Goal: Information Seeking & Learning: Learn about a topic

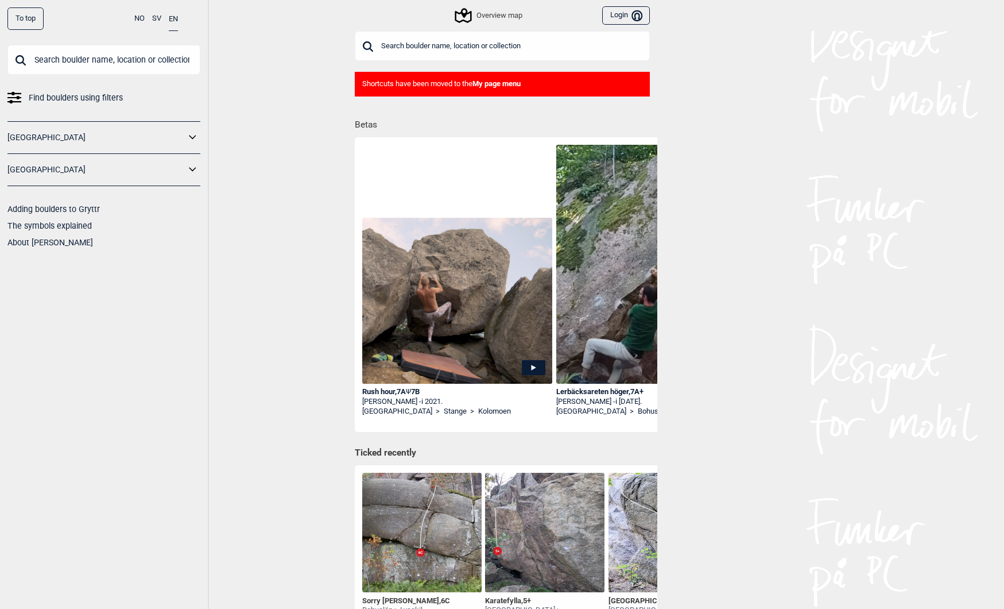
scroll to position [2, 0]
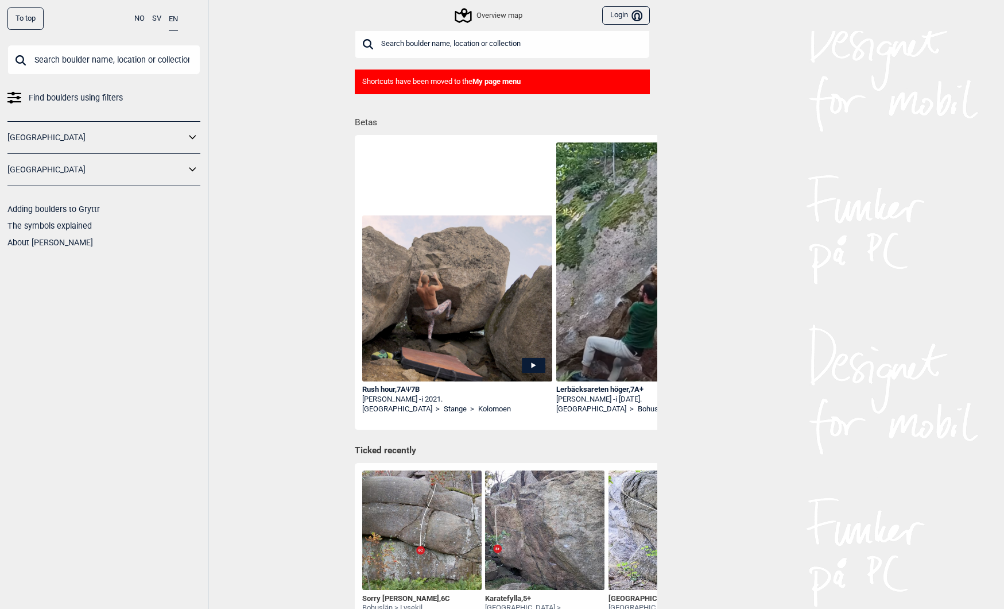
click at [127, 58] on input "text" at bounding box center [103, 60] width 193 height 30
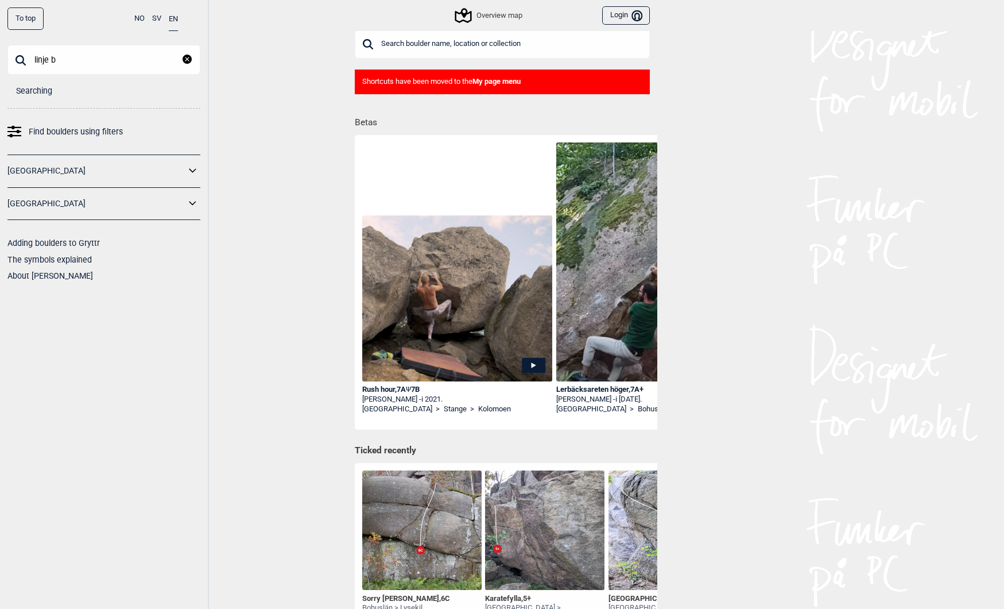
scroll to position [0, 0]
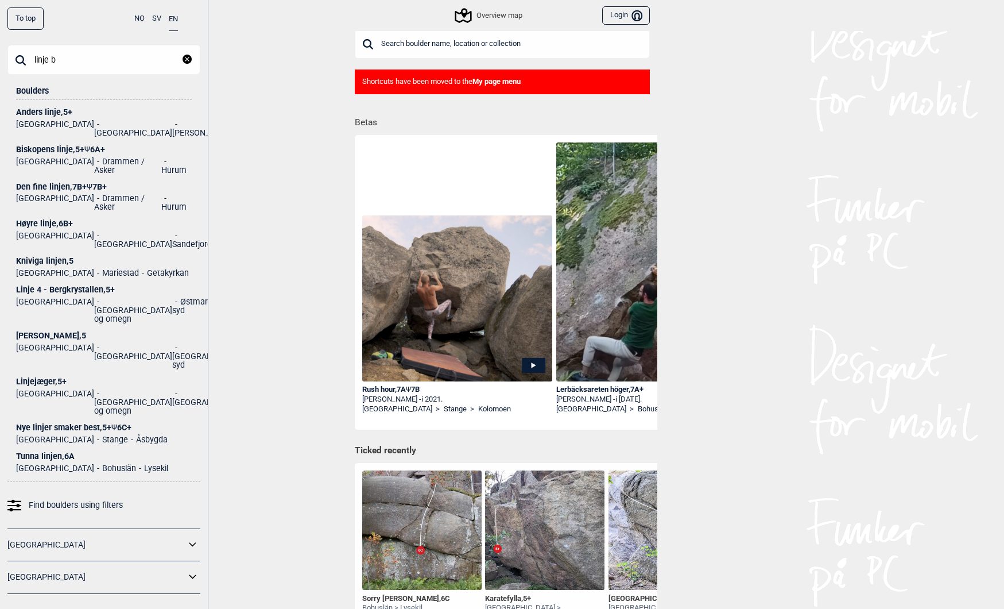
type input "linje b"
click at [28, 331] on div "[PERSON_NAME] , 5" at bounding box center [104, 335] width 176 height 9
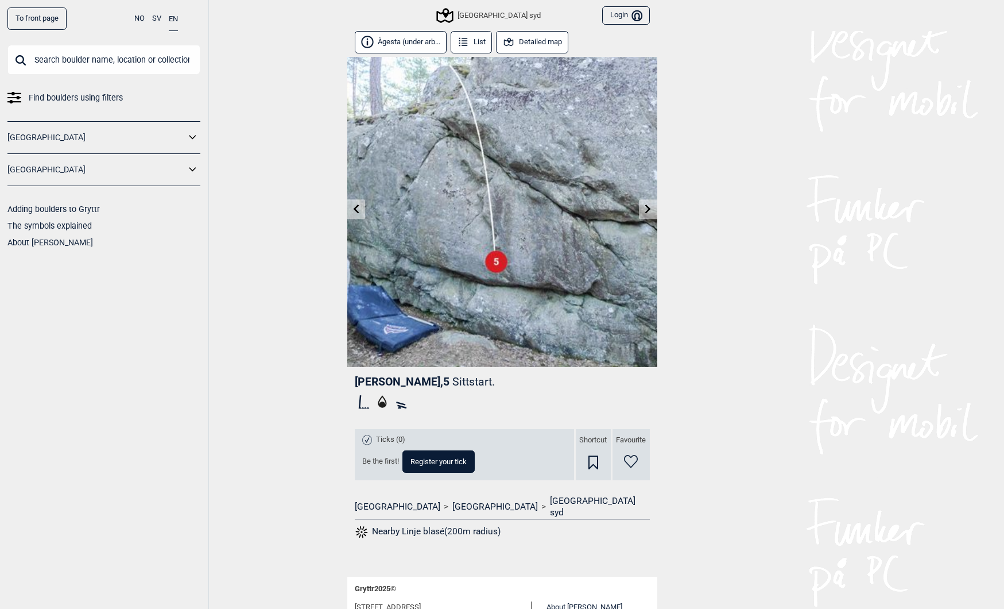
click at [546, 44] on button "Detailed map" at bounding box center [532, 42] width 73 height 22
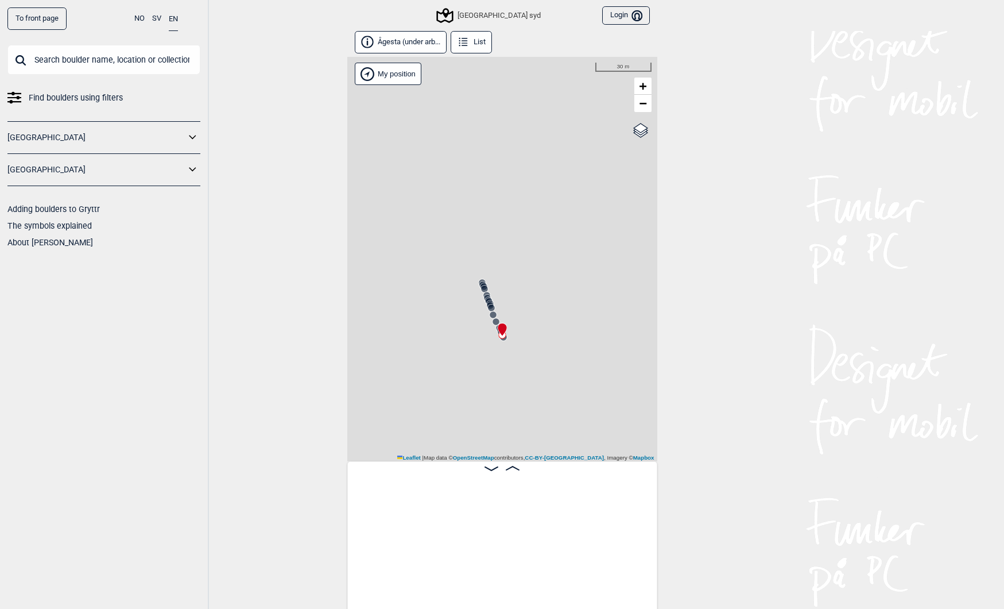
scroll to position [0, 7956]
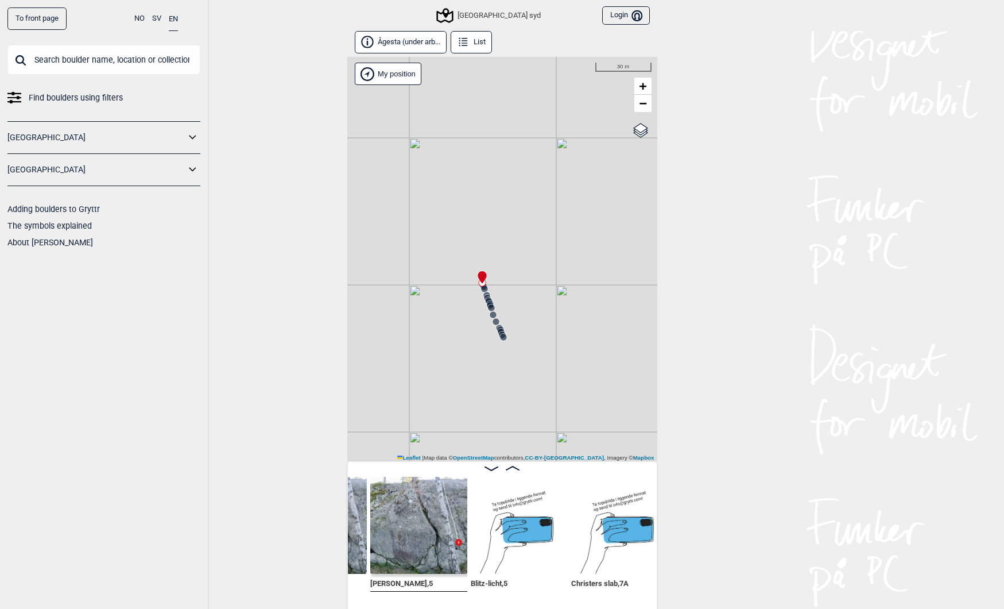
scroll to position [0, 9697]
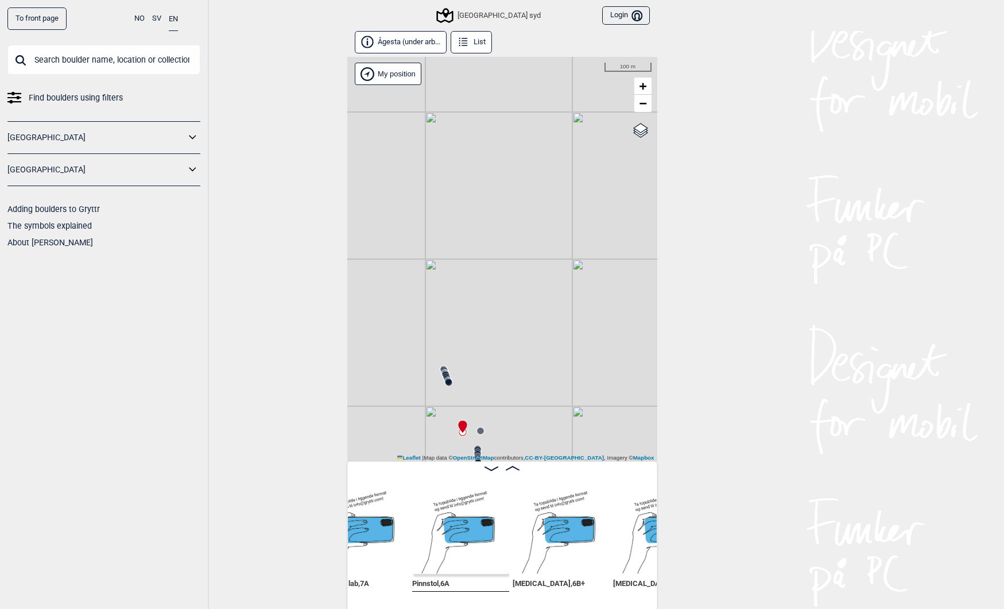
scroll to position [0, 9914]
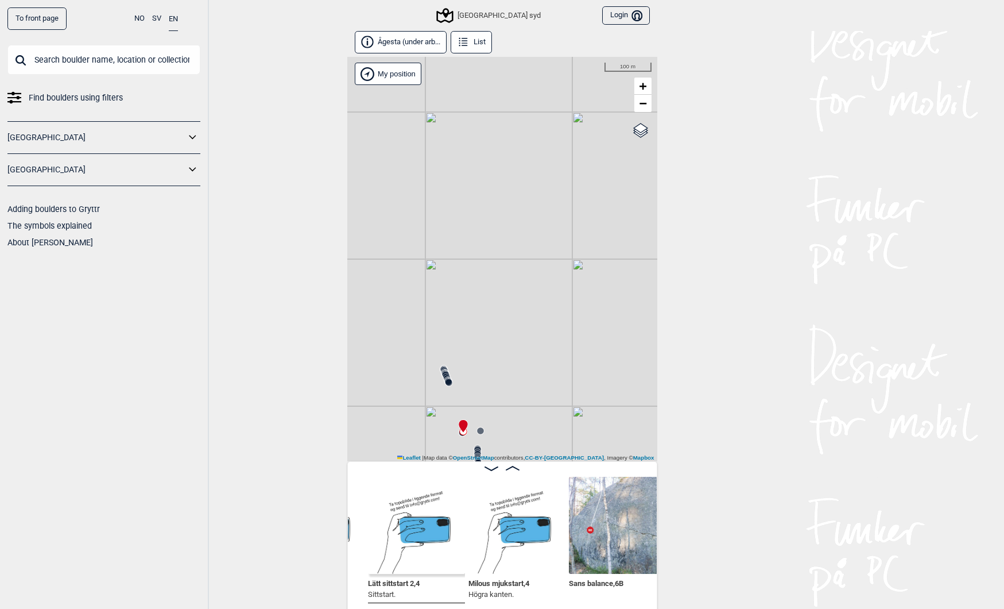
scroll to position [0, 10359]
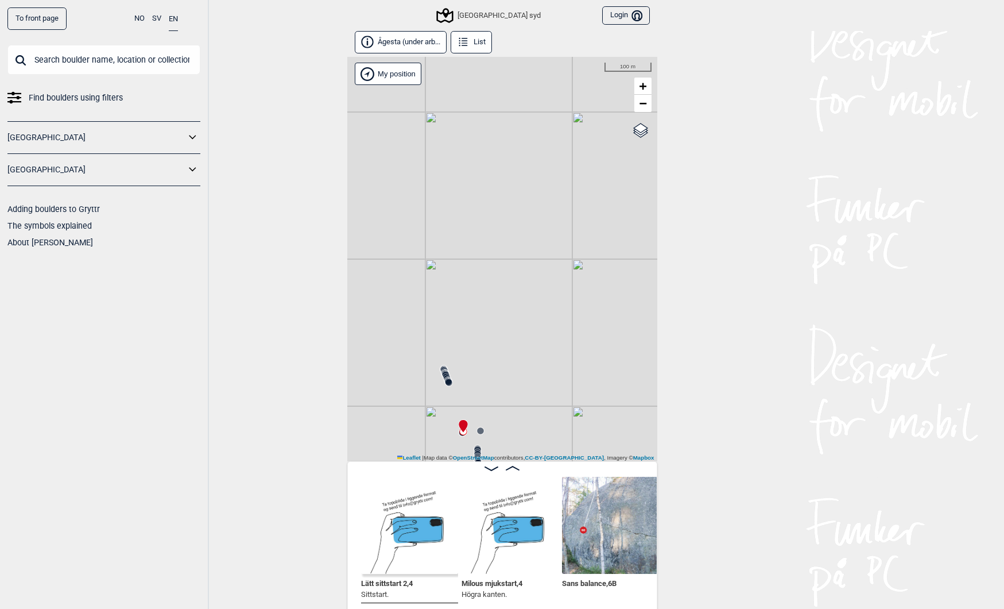
click at [516, 541] on img at bounding box center [510, 525] width 97 height 97
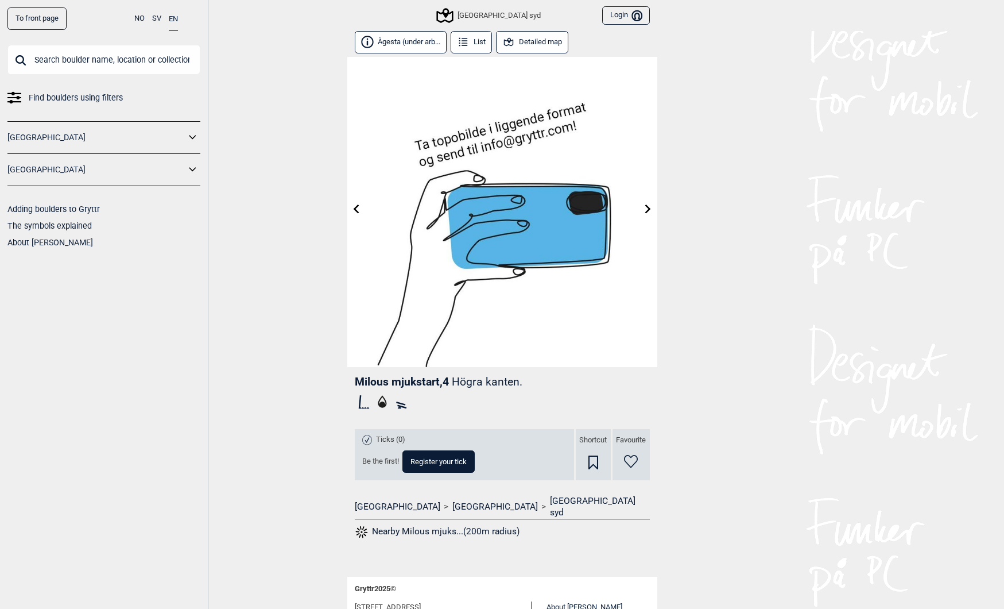
click at [432, 387] on span "Milous mjukstart , 4" at bounding box center [402, 381] width 94 height 13
drag, startPoint x: 432, startPoint y: 387, endPoint x: 375, endPoint y: 384, distance: 56.9
click at [375, 384] on span "Milous mjukstart , 4" at bounding box center [402, 381] width 94 height 13
copy span "Milous mjukstart"
click at [649, 208] on icon at bounding box center [648, 208] width 6 height 9
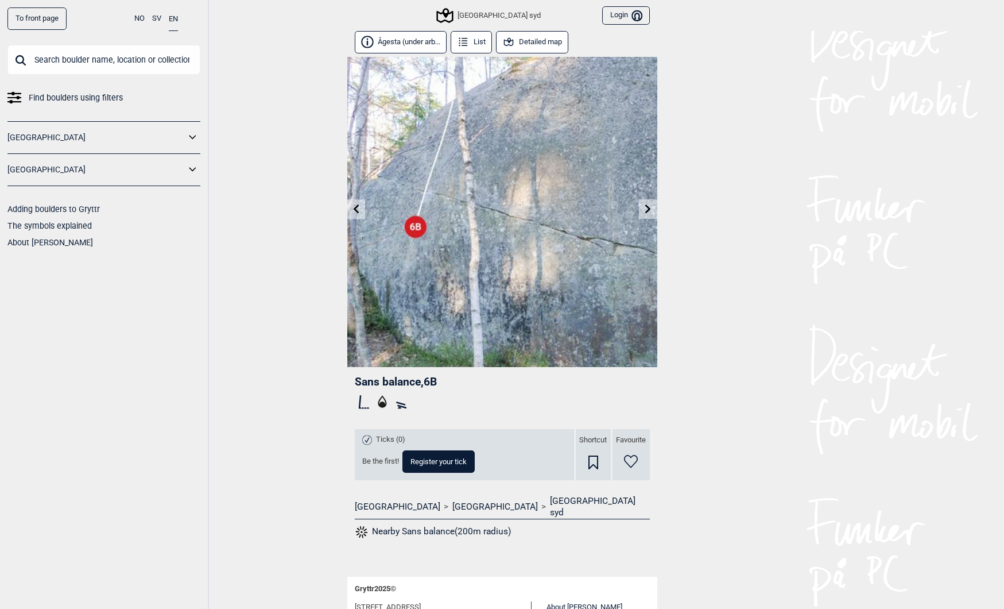
click at [654, 210] on link at bounding box center [648, 209] width 18 height 19
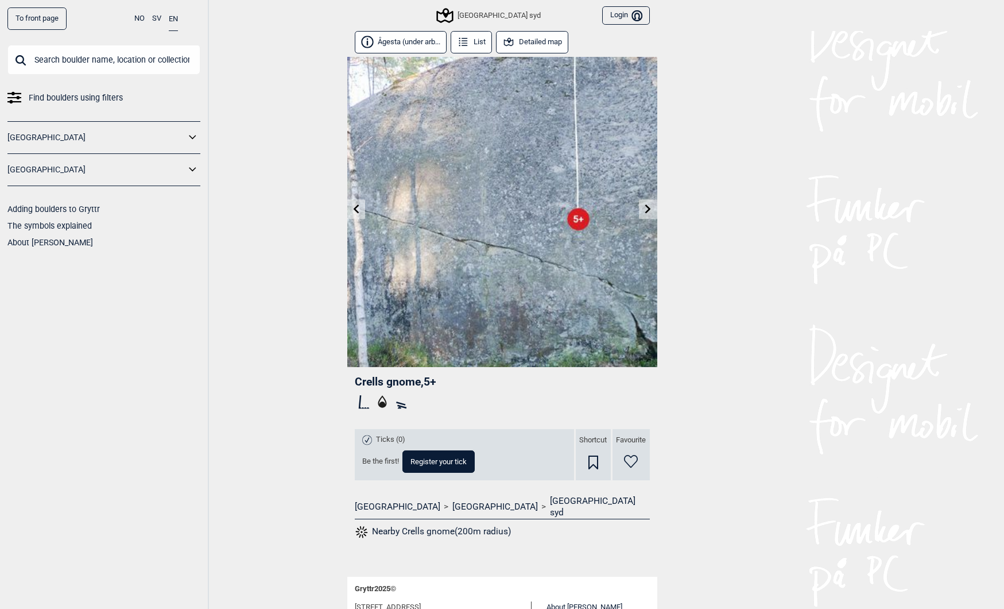
click at [651, 212] on icon at bounding box center [648, 208] width 9 height 9
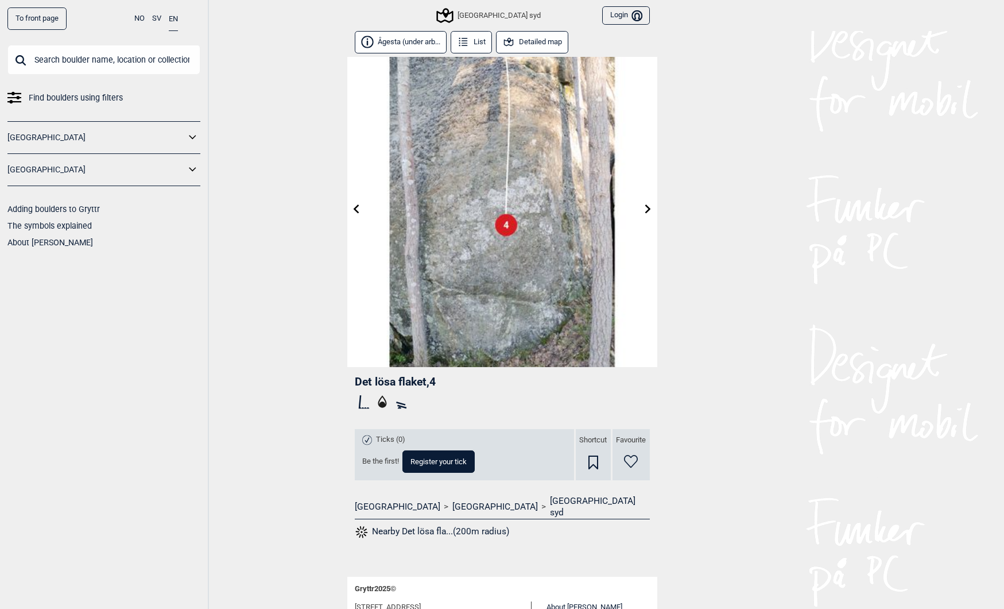
click at [529, 41] on button "Detailed map" at bounding box center [532, 42] width 73 height 22
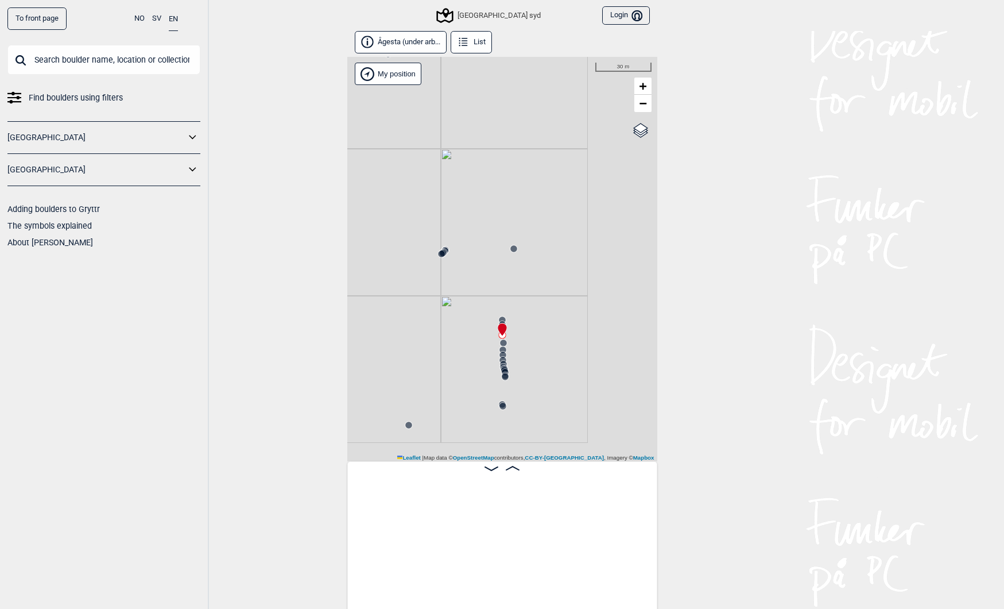
scroll to position [0, 10576]
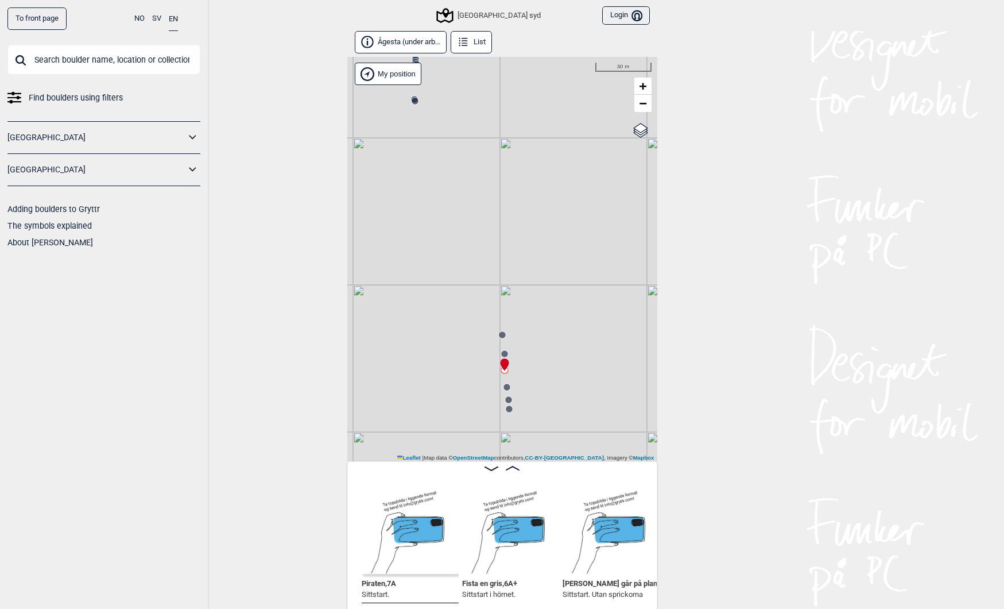
scroll to position [0, 12493]
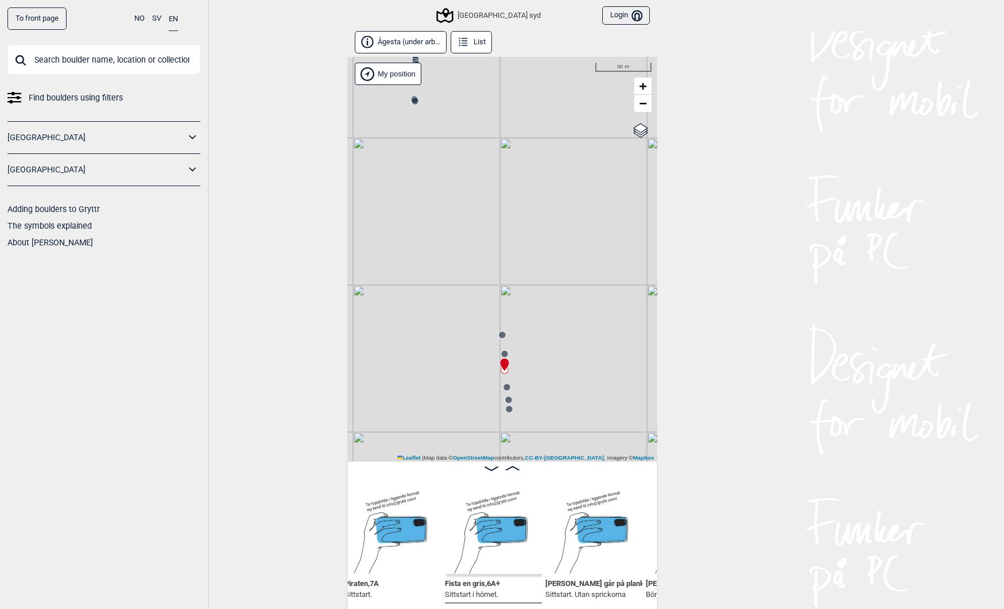
click at [512, 537] on img at bounding box center [493, 525] width 97 height 97
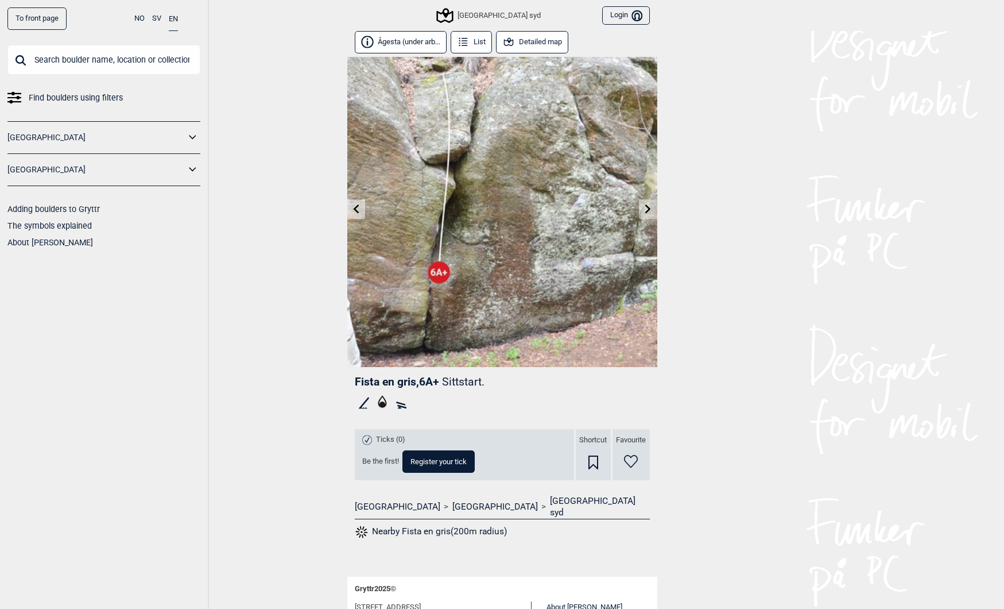
click at [646, 203] on link at bounding box center [648, 209] width 18 height 19
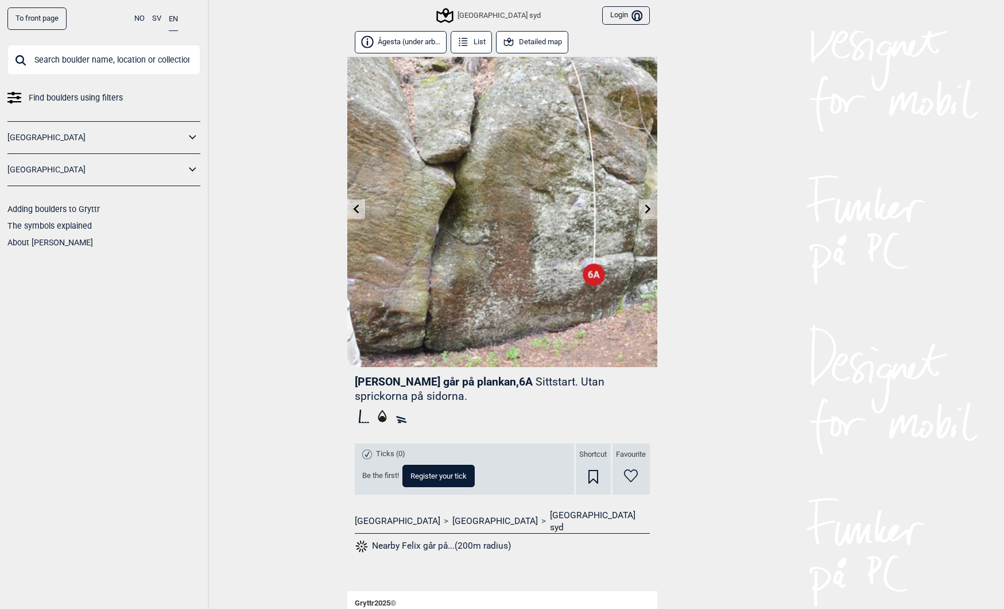
click at [650, 211] on icon at bounding box center [648, 208] width 9 height 9
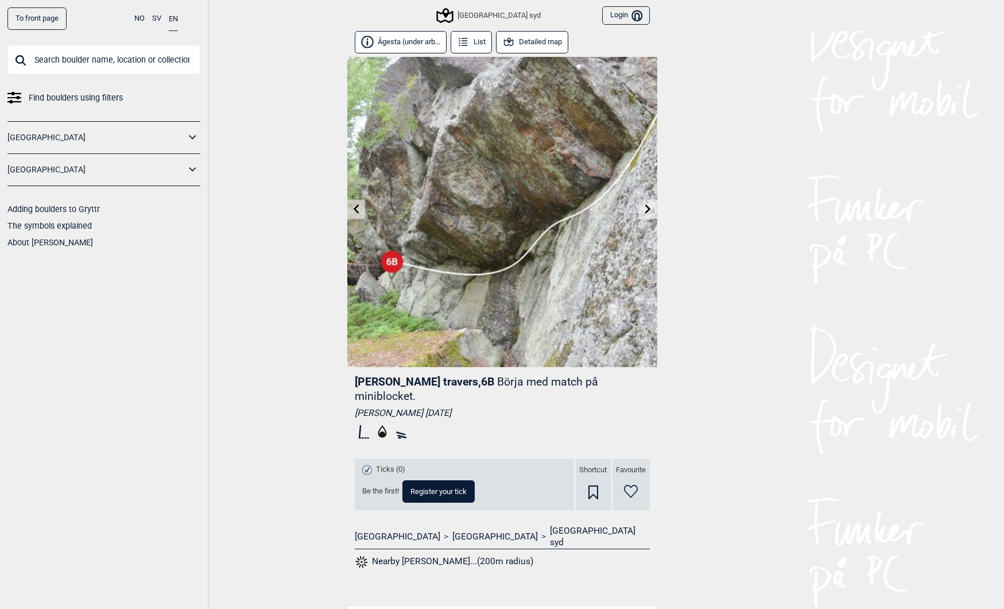
click at [357, 212] on icon at bounding box center [355, 208] width 9 height 9
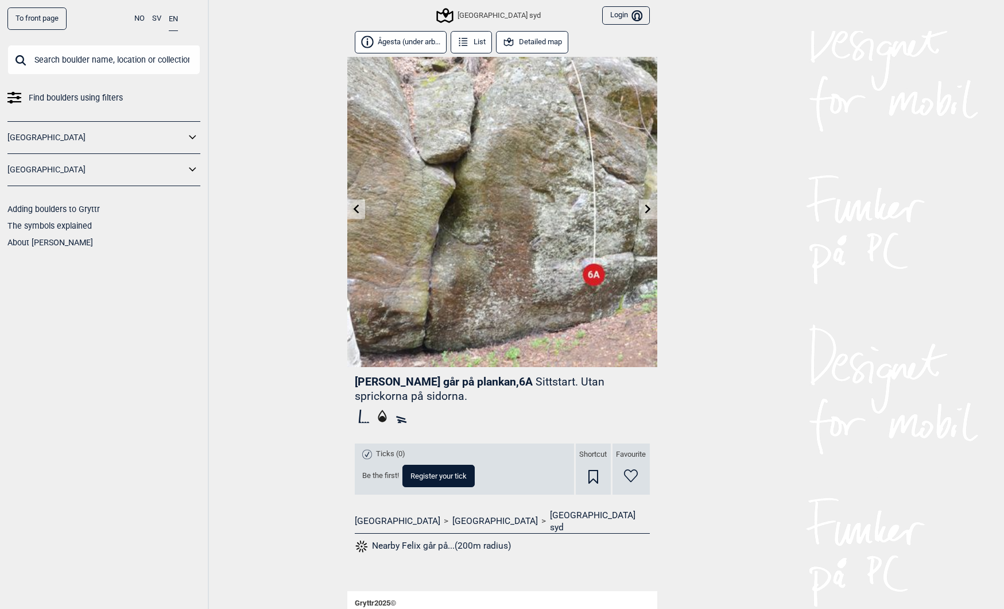
click at [532, 36] on button "Detailed map" at bounding box center [532, 42] width 73 height 22
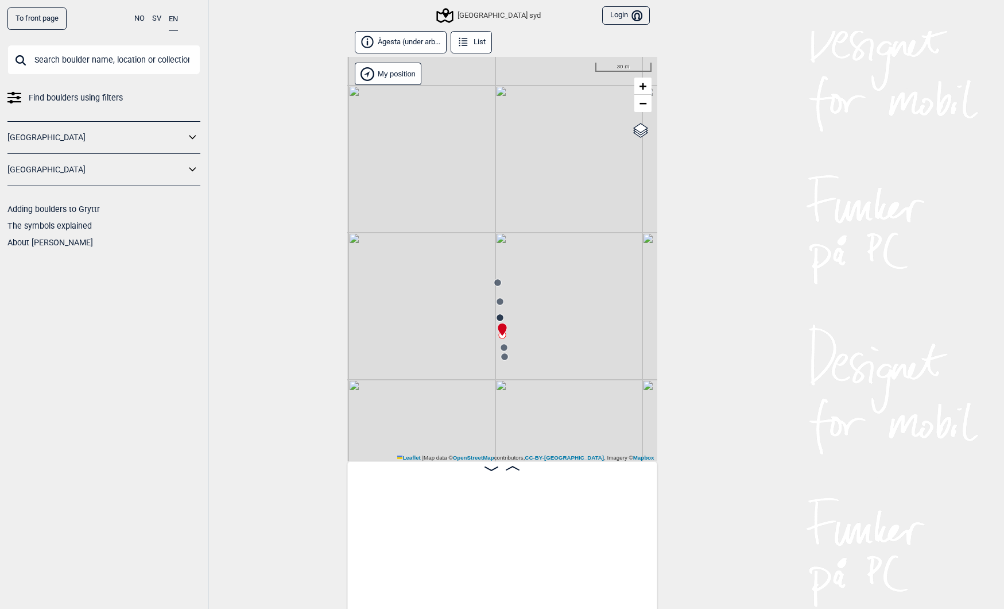
scroll to position [0, 12516]
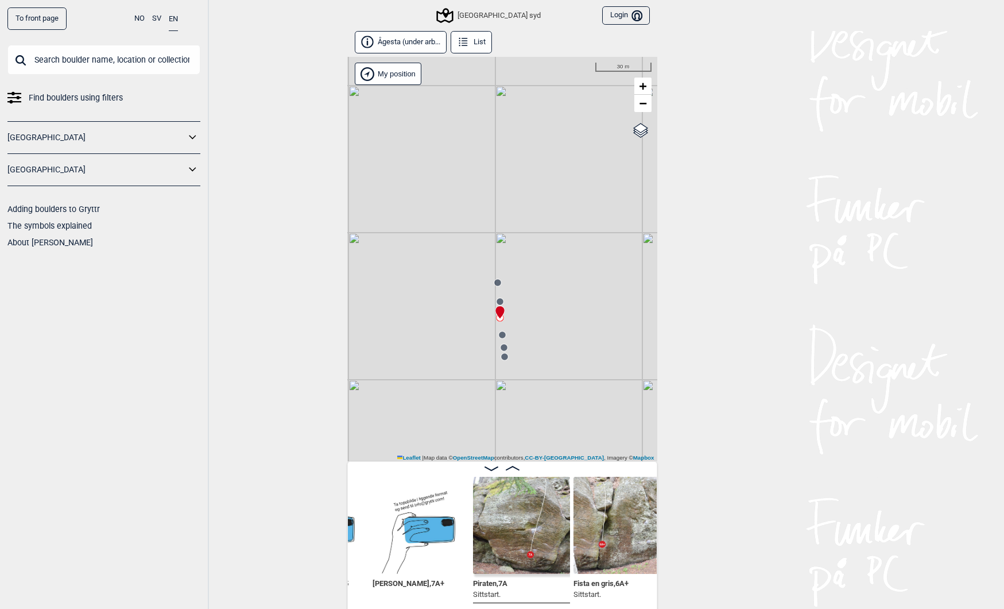
scroll to position [0, 12262]
